Goal: Entertainment & Leisure: Consume media (video, audio)

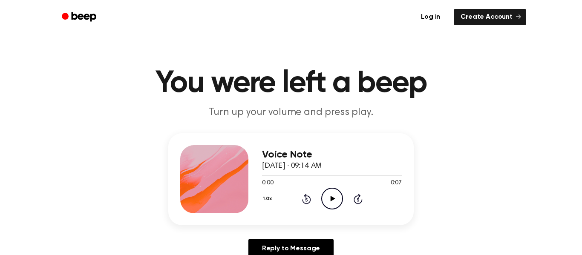
click at [332, 200] on icon "Play Audio" at bounding box center [332, 199] width 22 height 22
click at [331, 206] on icon "Play Audio" at bounding box center [332, 199] width 22 height 22
click at [353, 227] on div "Voice Note October 4, 2024 · 09:15 AM 0:00 0:05 Your browser does not support t…" at bounding box center [290, 199] width 561 height 132
click at [335, 201] on icon "Play Audio" at bounding box center [332, 199] width 22 height 22
click at [332, 206] on icon "Play Audio" at bounding box center [332, 199] width 22 height 22
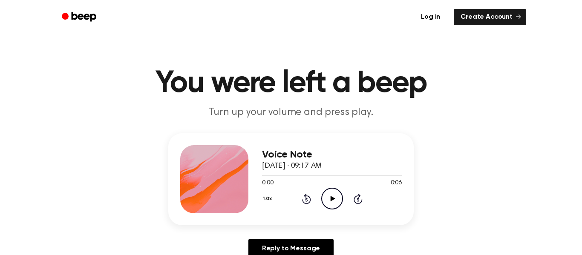
click at [329, 202] on icon "Play Audio" at bounding box center [332, 199] width 22 height 22
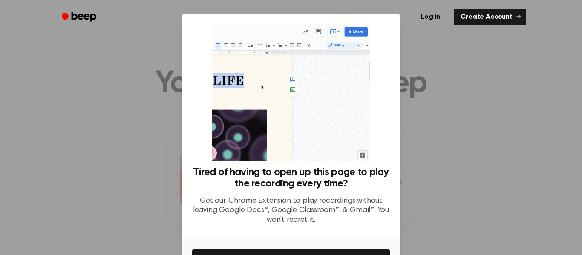
click at [429, 149] on div at bounding box center [291, 127] width 582 height 255
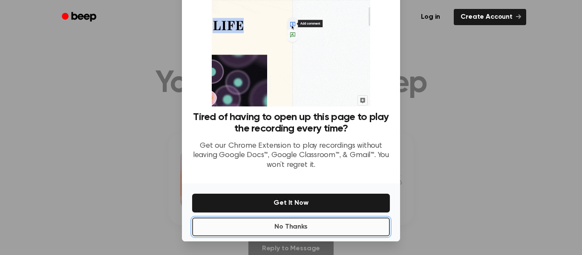
click at [361, 224] on button "No Thanks" at bounding box center [291, 227] width 198 height 19
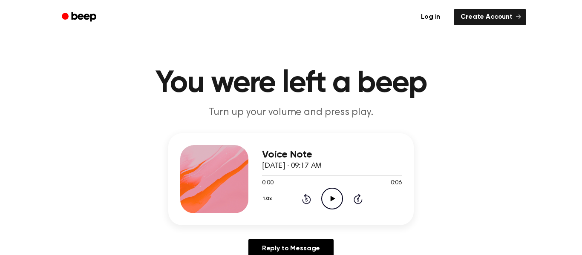
click at [331, 200] on icon at bounding box center [332, 199] width 5 height 6
click at [327, 204] on icon "Play Audio" at bounding box center [332, 199] width 22 height 22
click at [333, 197] on icon "Play Audio" at bounding box center [332, 199] width 22 height 22
click at [332, 201] on icon "Play Audio" at bounding box center [332, 199] width 22 height 22
click at [331, 205] on icon "Play Audio" at bounding box center [332, 199] width 22 height 22
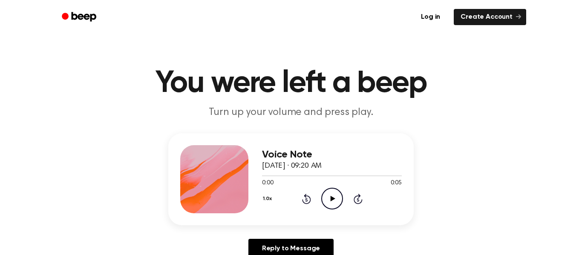
click at [333, 203] on icon "Play Audio" at bounding box center [332, 199] width 22 height 22
click at [335, 200] on icon "Play Audio" at bounding box center [332, 199] width 22 height 22
click at [329, 199] on icon "Play Audio" at bounding box center [332, 199] width 22 height 22
click at [332, 201] on icon "Play Audio" at bounding box center [332, 199] width 22 height 22
